Goal: Navigation & Orientation: Understand site structure

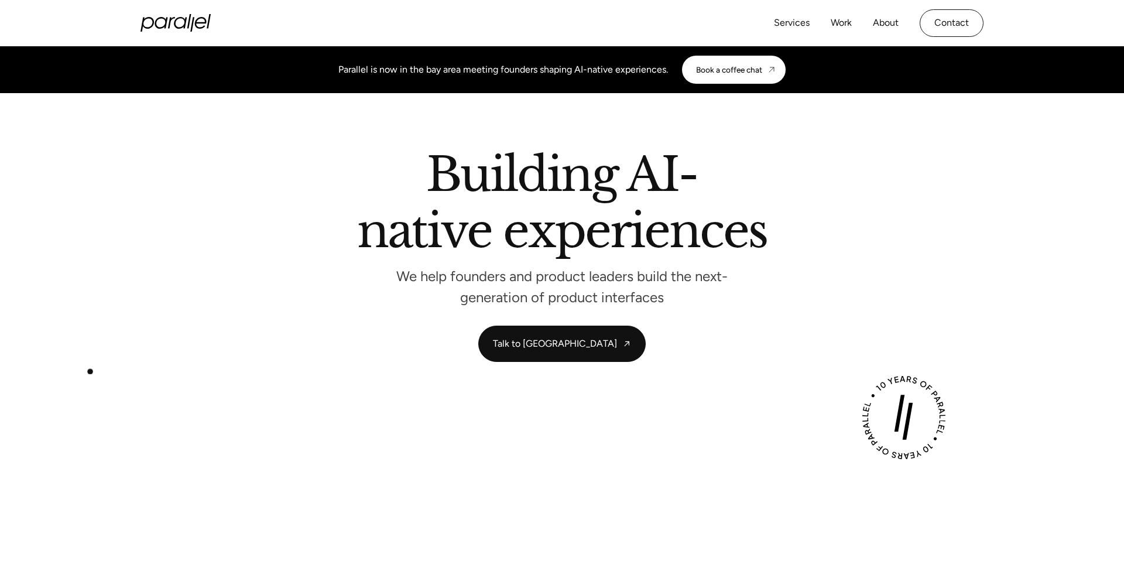
click at [90, 372] on section "Building AI-native experiences We help founders and product leaders build the n…" at bounding box center [562, 256] width 1124 height 327
click at [78, 416] on section "Building AI-native experiences We help founders and product leaders build the n…" at bounding box center [562, 256] width 1124 height 327
click at [889, 29] on link "About" at bounding box center [886, 23] width 26 height 17
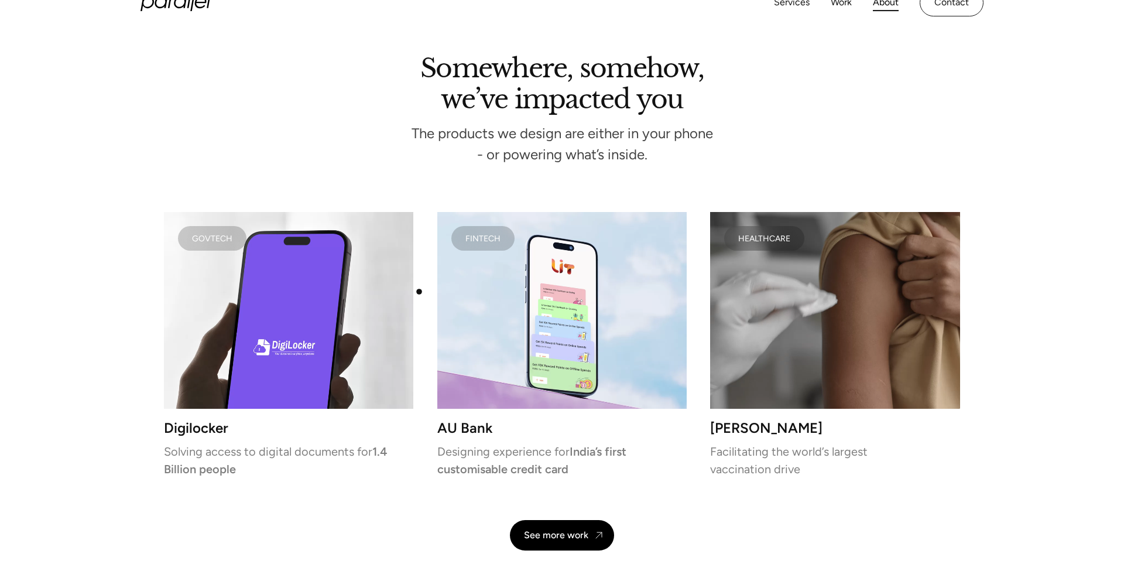
scroll to position [2388, 0]
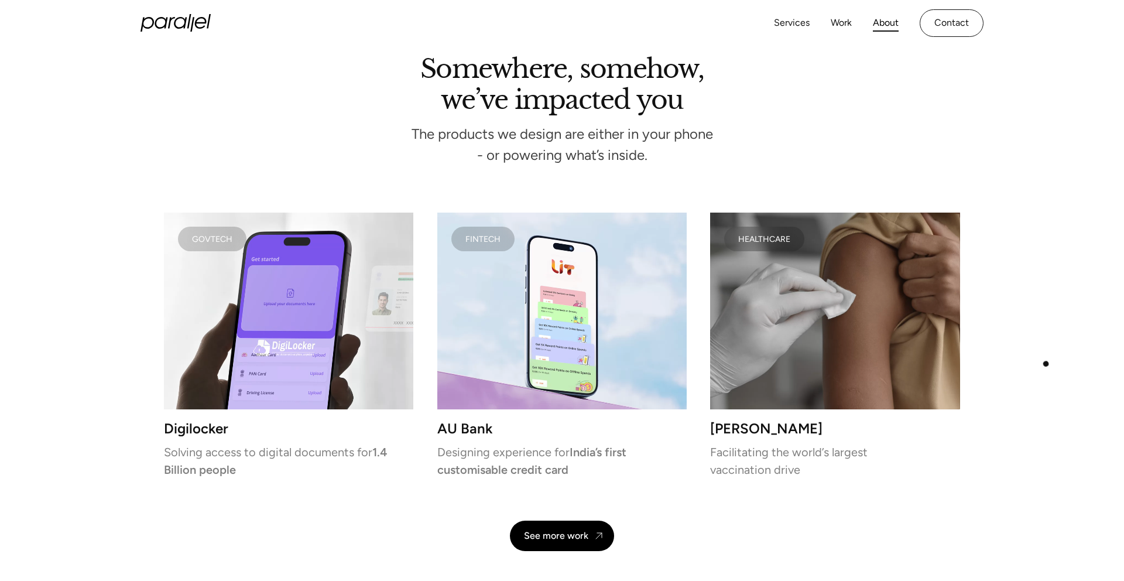
click at [1047, 364] on div "Somewhere, somehow, we’ve impacted you The products we design are either in you…" at bounding box center [562, 305] width 1124 height 491
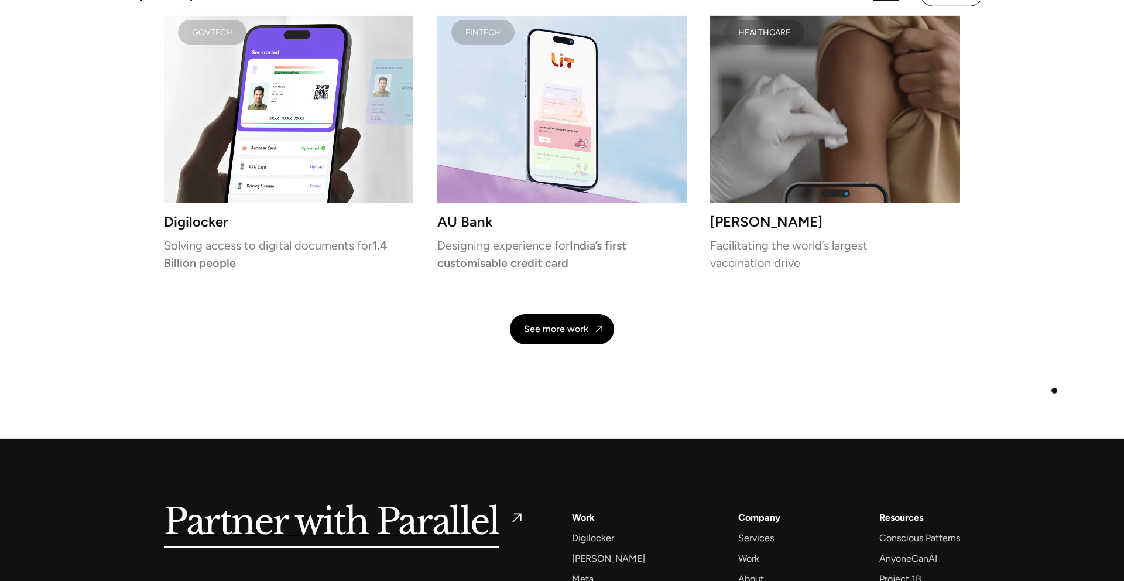
scroll to position [2784, 0]
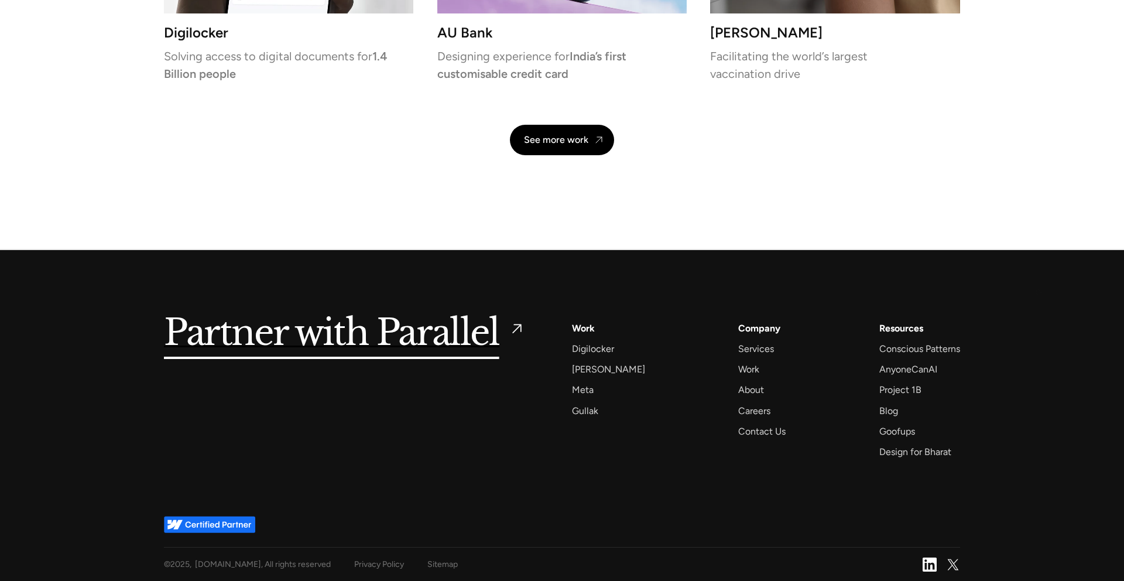
click at [1040, 299] on div "Partner with Parallel Services AI Design Sprint Design Sprint UX Design ProdUX …" at bounding box center [562, 398] width 1124 height 297
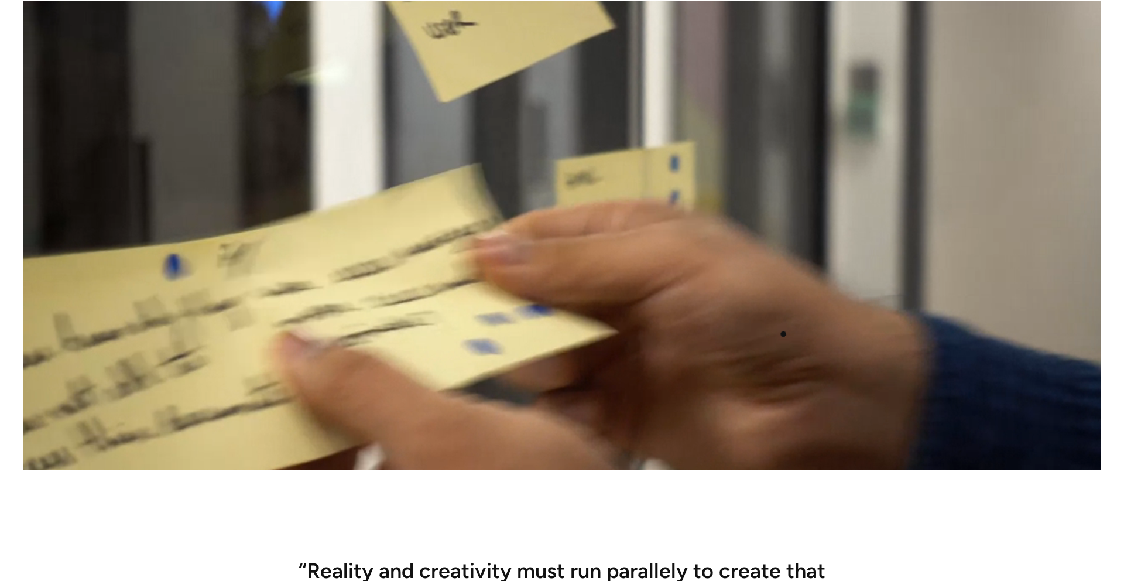
scroll to position [359, 0]
